Goal: Task Accomplishment & Management: Complete application form

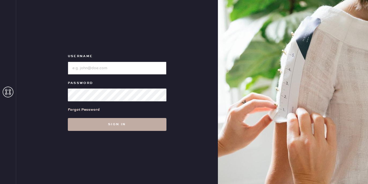
type input "reformationgeorgetown"
click at [118, 129] on button "Sign in" at bounding box center [117, 124] width 99 height 13
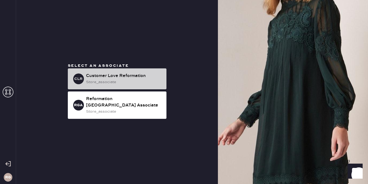
click at [102, 85] on div "store_associate" at bounding box center [124, 82] width 76 height 6
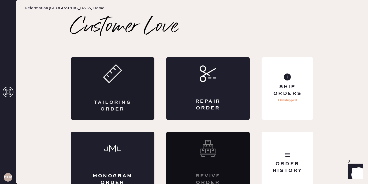
click at [101, 90] on div "Tailoring Order" at bounding box center [113, 88] width 84 height 63
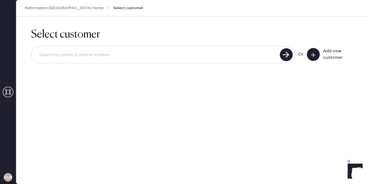
click at [102, 54] on input at bounding box center [157, 55] width 244 height 12
type input "[EMAIL_ADDRESS][DOMAIN_NAME]"
click at [287, 53] on use at bounding box center [286, 54] width 13 height 13
click at [318, 54] on button at bounding box center [313, 54] width 13 height 13
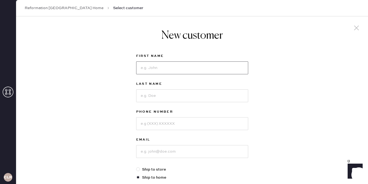
click at [164, 67] on input at bounding box center [192, 67] width 112 height 13
type input "[PERSON_NAME]"
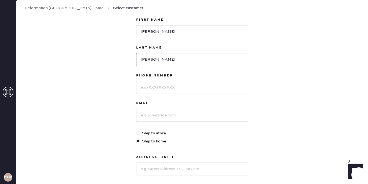
scroll to position [37, 0]
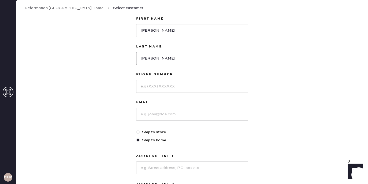
type input "[PERSON_NAME]"
click at [155, 84] on input at bounding box center [192, 86] width 112 height 13
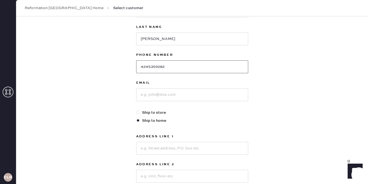
scroll to position [67, 0]
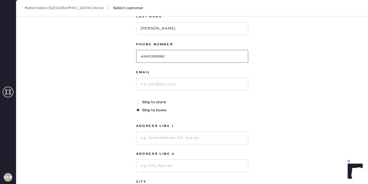
type input "4245359282"
click at [164, 84] on input at bounding box center [192, 84] width 112 height 13
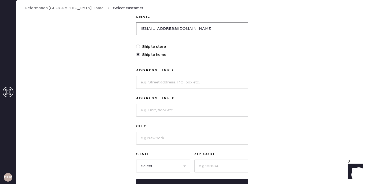
scroll to position [125, 0]
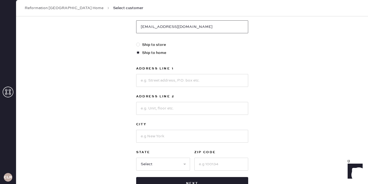
type input "[EMAIL_ADDRESS][DOMAIN_NAME]"
click at [170, 79] on input at bounding box center [192, 80] width 112 height 13
type input "[STREET_ADDRESS][PERSON_NAME]"
click at [156, 133] on input at bounding box center [192, 136] width 112 height 13
type input "[GEOGRAPHIC_DATA]"
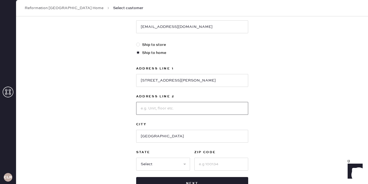
click at [152, 114] on input at bounding box center [192, 108] width 112 height 13
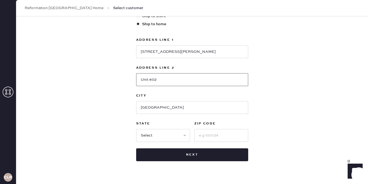
scroll to position [165, 0]
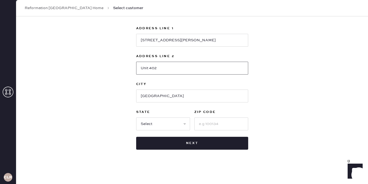
type input "Unit 402"
click at [147, 126] on select "Select AK AL AR AZ CA CO CT [GEOGRAPHIC_DATA] DE FL [GEOGRAPHIC_DATA] HI [GEOGR…" at bounding box center [163, 124] width 54 height 13
select select "VA"
click at [215, 123] on input at bounding box center [222, 124] width 54 height 13
drag, startPoint x: 209, startPoint y: 41, endPoint x: 124, endPoint y: 41, distance: 84.8
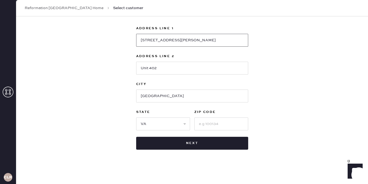
click at [124, 41] on div "New customer First Name [PERSON_NAME] Last Name [PERSON_NAME] Phone Number [PHO…" at bounding box center [192, 17] width 352 height 333
click at [202, 124] on input at bounding box center [222, 124] width 54 height 13
type input "22209"
click at [181, 39] on input "[STREET_ADDRESS][PERSON_NAME]" at bounding box center [192, 40] width 112 height 13
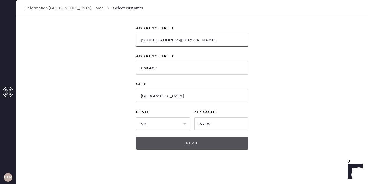
type input "[STREET_ADDRESS][PERSON_NAME]"
click at [202, 146] on button "Next" at bounding box center [192, 143] width 112 height 13
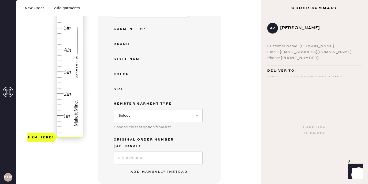
scroll to position [96, 0]
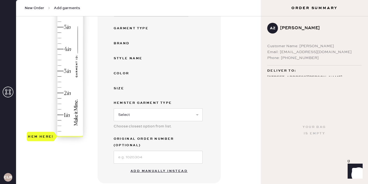
click at [166, 167] on button "Add manually instead" at bounding box center [159, 171] width 64 height 11
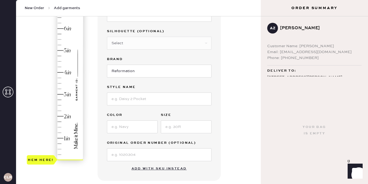
scroll to position [55, 0]
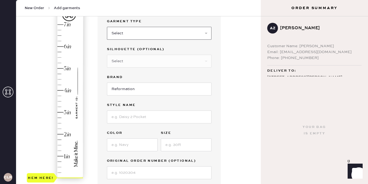
click at [141, 31] on select "Select Basic Skirt Jeans Leggings Pants Shorts Basic Sleeved Dress Basic Sleeve…" at bounding box center [159, 33] width 105 height 13
select select "7"
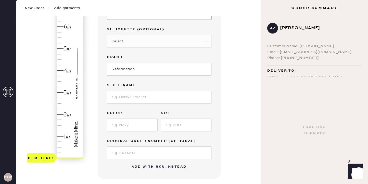
scroll to position [75, 0]
click at [124, 41] on select "Select Maxi Dress Midi Dress Mini Dress Other" at bounding box center [159, 40] width 105 height 13
select select "33"
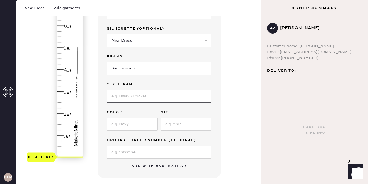
click at [128, 96] on input at bounding box center [159, 96] width 105 height 13
type input "Ceara Dress"
type input "[PERSON_NAME]"
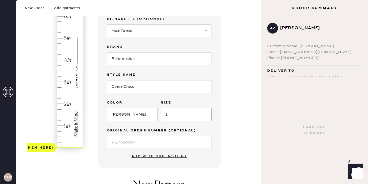
scroll to position [88, 0]
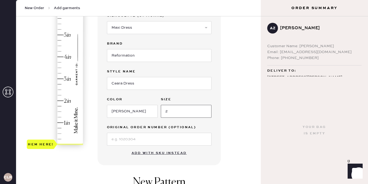
type input "2"
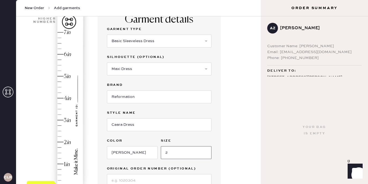
scroll to position [46, 0]
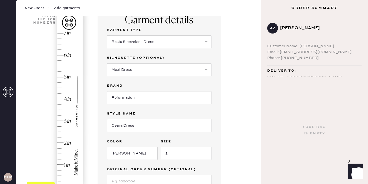
type input "7"
click at [61, 33] on div "Hem here!" at bounding box center [55, 110] width 57 height 158
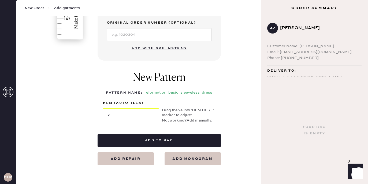
scroll to position [193, 0]
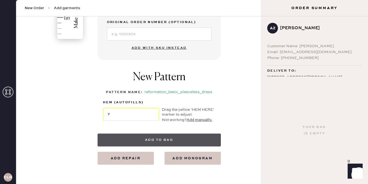
click at [151, 138] on button "Add to bag" at bounding box center [159, 140] width 123 height 13
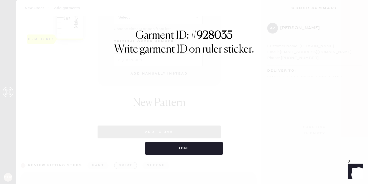
select select "7"
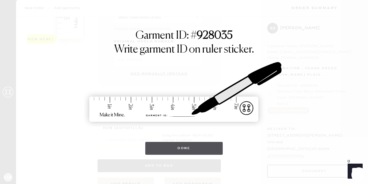
click at [166, 152] on button "Done" at bounding box center [184, 148] width 78 height 13
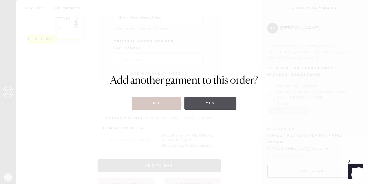
click at [205, 107] on button "Yes" at bounding box center [211, 103] width 52 height 13
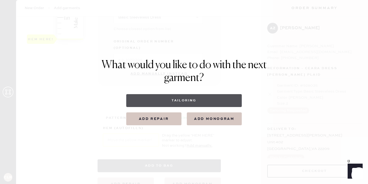
click at [191, 101] on button "Tailoring" at bounding box center [184, 100] width 116 height 13
select select
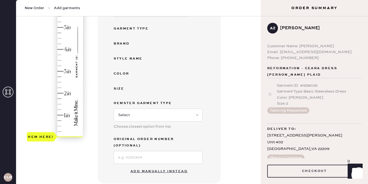
scroll to position [111, 0]
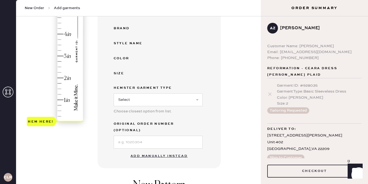
click at [153, 152] on button "Add manually instead" at bounding box center [159, 156] width 64 height 11
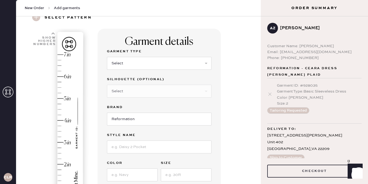
scroll to position [24, 0]
click at [141, 62] on select "Select Basic Skirt Jeans Leggings Pants Shorts Basic Sleeved Dress Basic Sleeve…" at bounding box center [159, 64] width 105 height 13
select select "15"
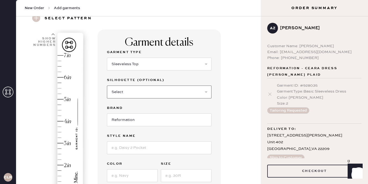
click at [139, 90] on select "Select Crop top Full Length Other" at bounding box center [159, 92] width 105 height 13
select select "69"
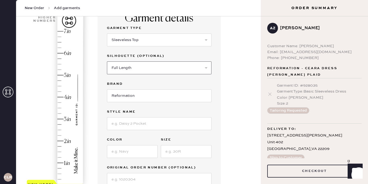
scroll to position [49, 0]
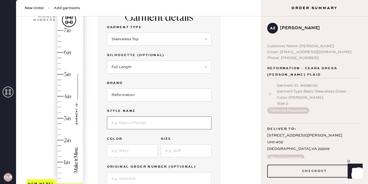
click at [130, 121] on input at bounding box center [159, 122] width 105 height 13
type input "Astra Top"
type input "Lovebird"
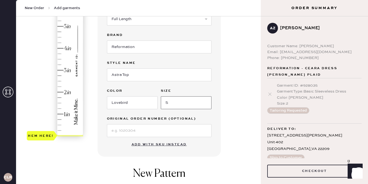
scroll to position [97, 0]
type input "S"
click at [120, 130] on input at bounding box center [159, 130] width 105 height 13
type input "S28483880"
type input "1.5"
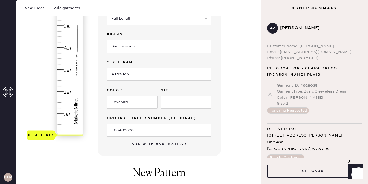
click at [60, 103] on div "Hem here!" at bounding box center [55, 59] width 57 height 158
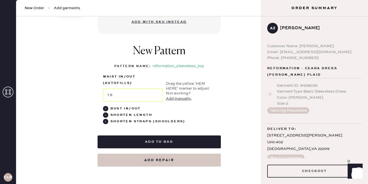
scroll to position [220, 0]
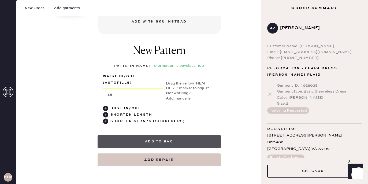
click at [170, 142] on button "Add to bag" at bounding box center [159, 141] width 123 height 13
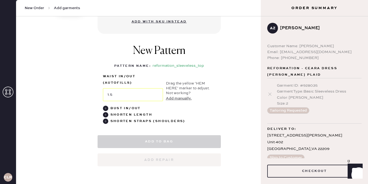
select select "15"
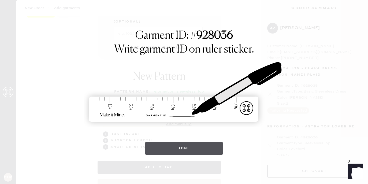
click at [187, 152] on button "Done" at bounding box center [184, 148] width 78 height 13
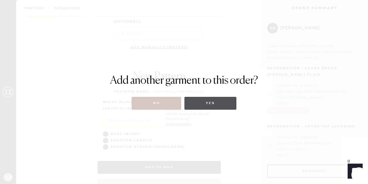
click at [228, 101] on button "Yes" at bounding box center [211, 103] width 52 height 13
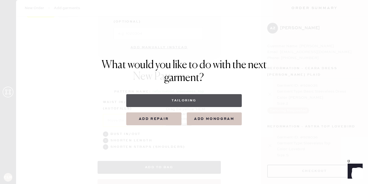
click at [227, 101] on button "Tailoring" at bounding box center [184, 100] width 116 height 13
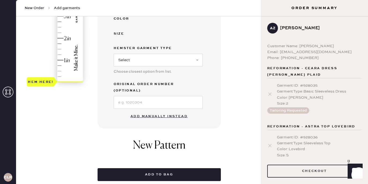
scroll to position [152, 0]
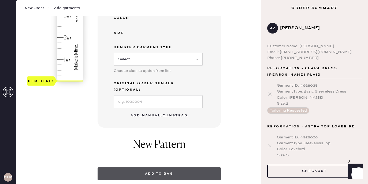
click at [174, 167] on button "Add to bag" at bounding box center [159, 173] width 123 height 13
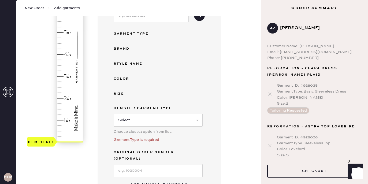
scroll to position [114, 0]
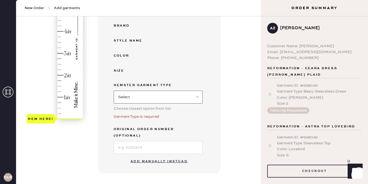
click at [164, 96] on select "Select Basic Skirt Jeans Leggings Pants Shorts Basic Sleeved Dress Basic Sleeve…" at bounding box center [158, 97] width 89 height 13
select select "2"
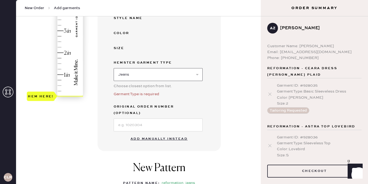
scroll to position [151, 0]
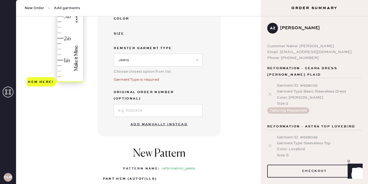
click at [163, 119] on button "Add manually instead" at bounding box center [159, 124] width 64 height 11
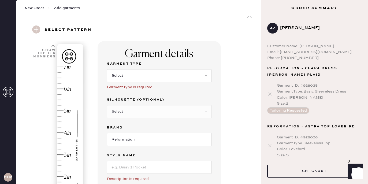
scroll to position [2, 0]
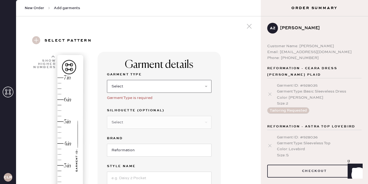
click at [135, 87] on select "Select Basic Skirt Jeans Leggings Pants Shorts Basic Sleeved Dress Basic Sleeve…" at bounding box center [159, 86] width 105 height 13
select select "2"
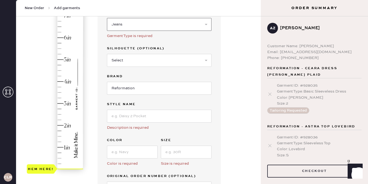
scroll to position [65, 0]
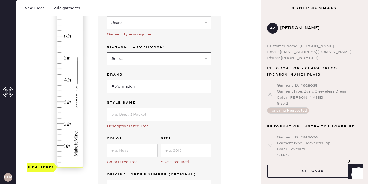
click at [129, 57] on select "Select Shorts Cropped Flare Boot Cut Straight Skinny Other" at bounding box center [159, 58] width 105 height 13
select select "other"
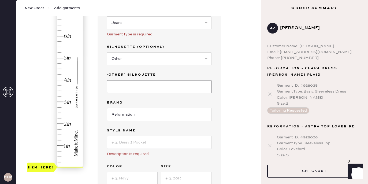
click at [136, 83] on input at bounding box center [159, 86] width 105 height 13
drag, startPoint x: 104, startPoint y: 89, endPoint x: 78, endPoint y: 89, distance: 26.0
click at [78, 89] on div "1 in 2 in 3 in 4 in 5 in 6 in 7 in Show higher numbers Show lower numbers Hem h…" at bounding box center [138, 166] width 236 height 357
type input "Wide Leg"
click at [127, 140] on input at bounding box center [159, 142] width 105 height 13
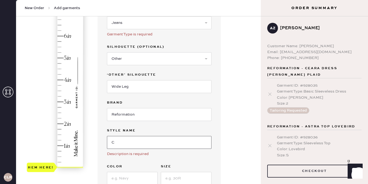
type input "[PERSON_NAME] High Rise Slouchy Wide Leg Jeans"
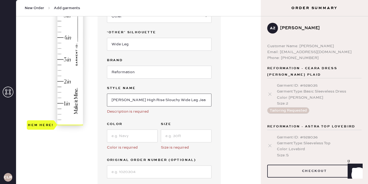
scroll to position [116, 0]
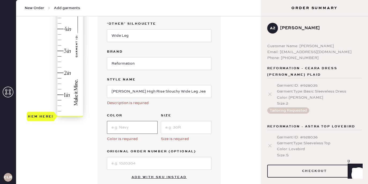
click at [131, 124] on input at bounding box center [132, 127] width 51 height 13
type input "Mushroom"
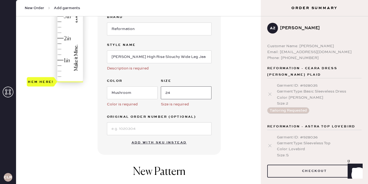
scroll to position [153, 0]
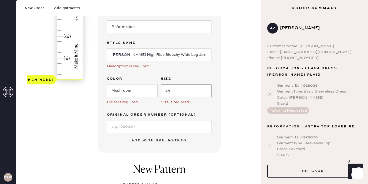
type input "24"
click at [137, 125] on input at bounding box center [159, 126] width 105 height 13
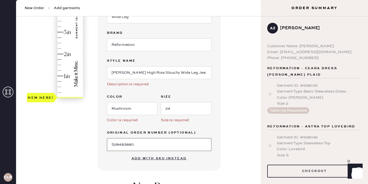
scroll to position [133, 0]
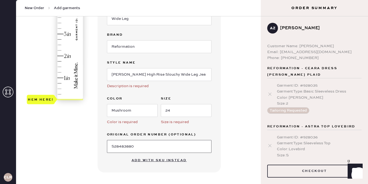
type input "S28483880"
type input "2"
click at [65, 57] on div "Hem here!" at bounding box center [55, 23] width 57 height 158
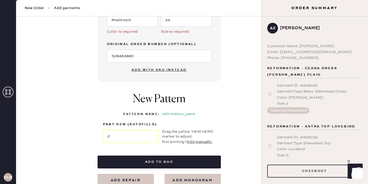
scroll to position [226, 0]
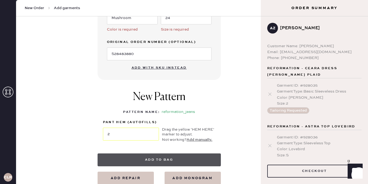
click at [165, 156] on button "Add to bag" at bounding box center [159, 159] width 123 height 13
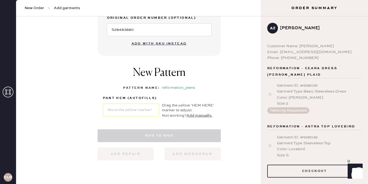
select select "2"
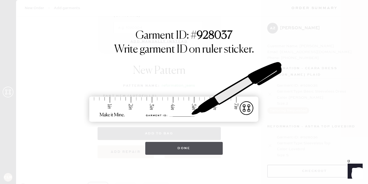
click at [184, 153] on button "Done" at bounding box center [184, 148] width 78 height 13
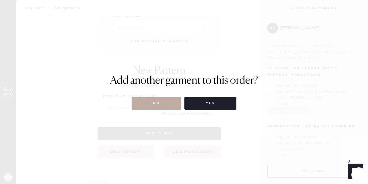
click at [172, 106] on button "No" at bounding box center [157, 103] width 50 height 13
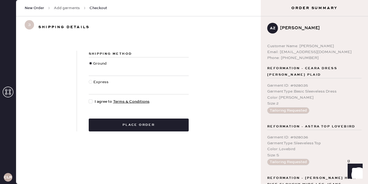
click at [90, 101] on div at bounding box center [91, 102] width 4 height 4
click at [89, 99] on input "I agree to Terms & Conditions" at bounding box center [89, 99] width 0 height 0
checkbox input "true"
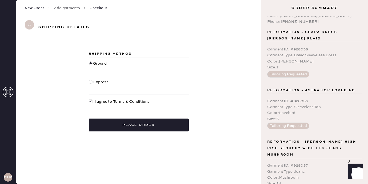
scroll to position [36, 0]
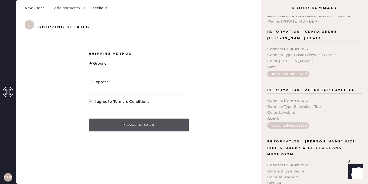
click at [157, 122] on button "Place order" at bounding box center [139, 125] width 100 height 13
